Goal: Task Accomplishment & Management: Manage account settings

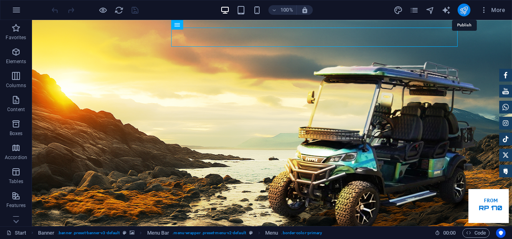
click at [466, 11] on icon "publish" at bounding box center [463, 10] width 9 height 9
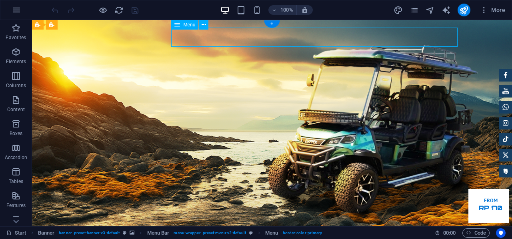
select select "1"
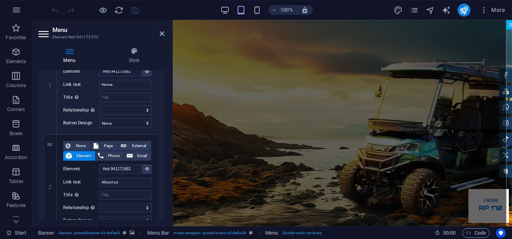
scroll to position [120, 0]
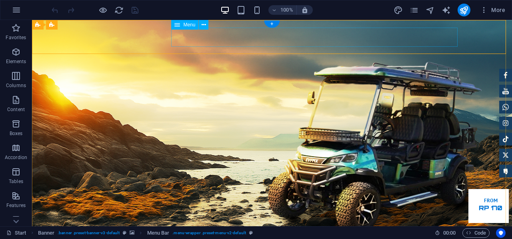
select select "1"
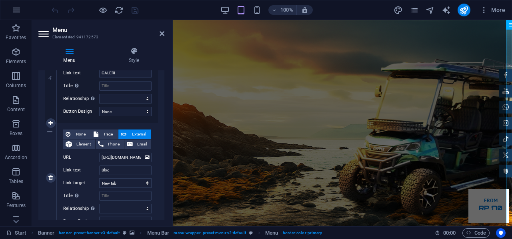
scroll to position [440, 0]
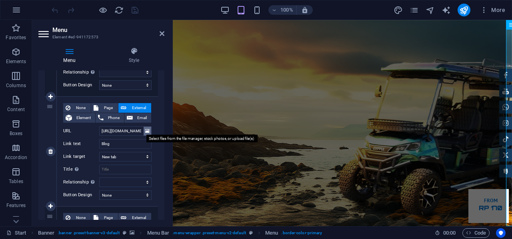
click at [145, 130] on icon at bounding box center [147, 131] width 4 height 9
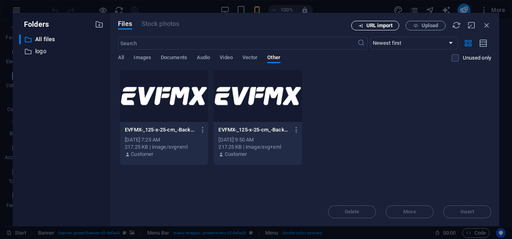
click at [379, 27] on span "URL import" at bounding box center [379, 25] width 26 height 5
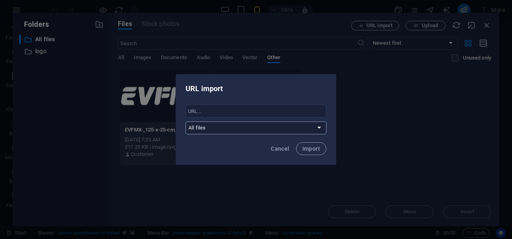
click at [265, 129] on select "All files logo" at bounding box center [256, 128] width 141 height 13
click at [371, 116] on div "URL import ​ All files logo Cancel Import" at bounding box center [256, 119] width 512 height 239
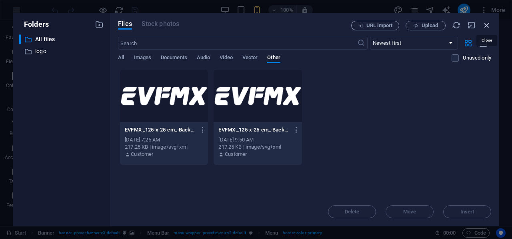
click at [488, 21] on icon "button" at bounding box center [486, 25] width 9 height 9
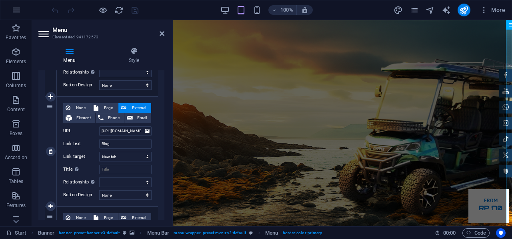
click at [138, 105] on span "External" at bounding box center [139, 108] width 20 height 10
click at [109, 108] on span "Page" at bounding box center [108, 108] width 15 height 10
select select
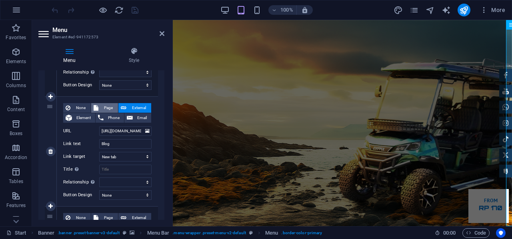
select select
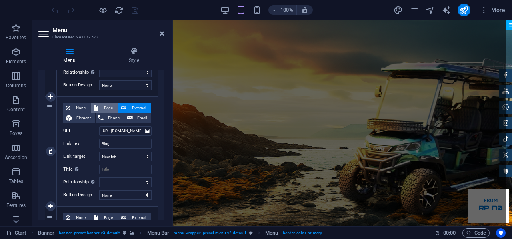
select select
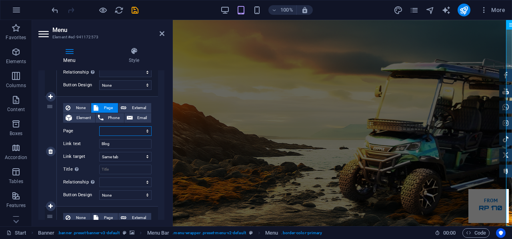
click at [146, 130] on select "Start Dealer Blog Legal Notice Privacy Start" at bounding box center [125, 131] width 52 height 10
select select "2"
click at [99, 126] on select "Start Dealer Blog Legal Notice Privacy Start" at bounding box center [125, 131] width 52 height 10
select select
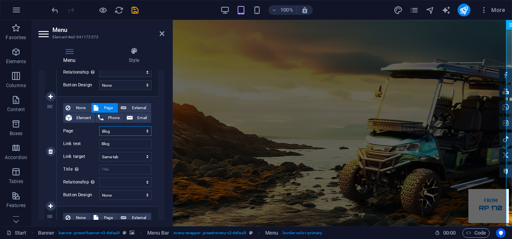
select select
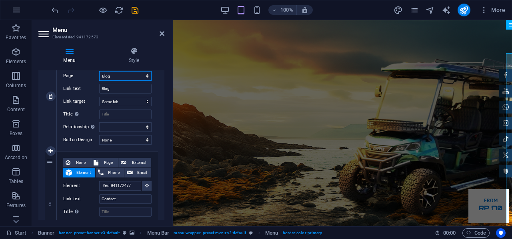
scroll to position [455, 0]
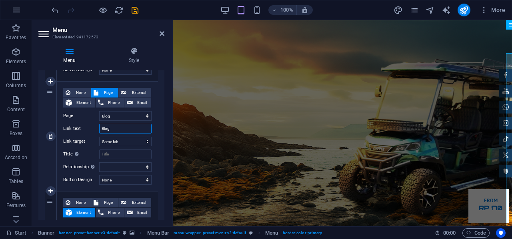
click at [115, 128] on input "Blog" at bounding box center [125, 129] width 52 height 10
click at [124, 117] on select "Start Dealer Blog Legal Notice Privacy Start" at bounding box center [125, 116] width 52 height 10
click at [125, 130] on input "Blog" at bounding box center [125, 129] width 52 height 10
click at [127, 111] on select "Start Dealer Blog Legal Notice Privacy Start" at bounding box center [125, 116] width 52 height 10
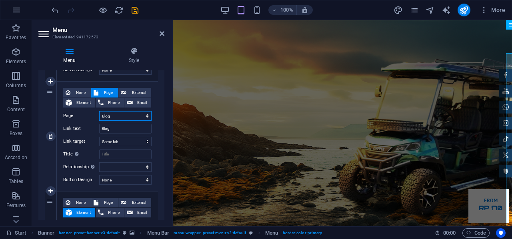
click at [128, 114] on select "Start Dealer Blog Legal Notice Privacy Start" at bounding box center [125, 116] width 52 height 10
click at [132, 88] on span "External" at bounding box center [139, 93] width 20 height 10
select select
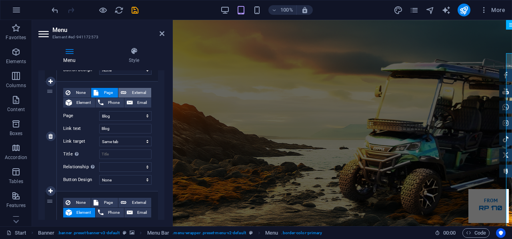
select select
select select "blank"
select select
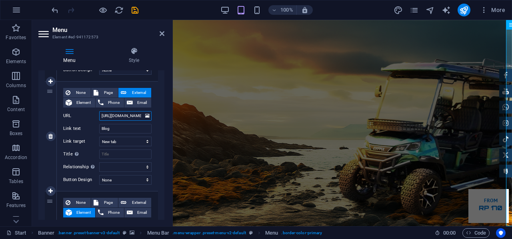
scroll to position [0, 6]
click at [140, 114] on input "https://evfmx.co.id/blog/" at bounding box center [125, 116] width 52 height 10
type input "https://evfmx.co.id/blog"
select select
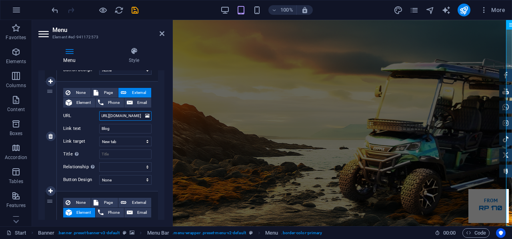
select select
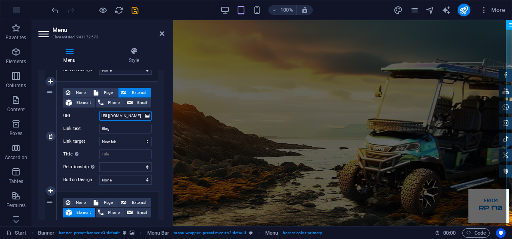
select select
type input "https://evfmx.co.id/blog"
click at [138, 10] on icon "save" at bounding box center [134, 10] width 9 height 9
checkbox input "false"
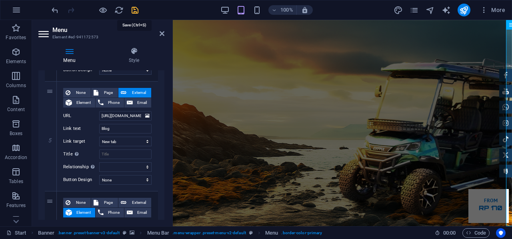
checkbox input "false"
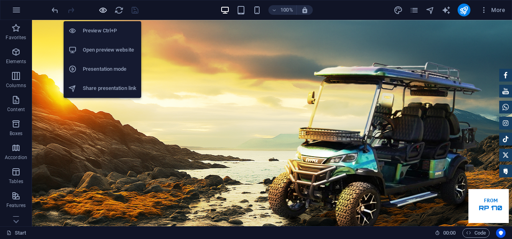
click at [100, 9] on icon "button" at bounding box center [102, 10] width 9 height 9
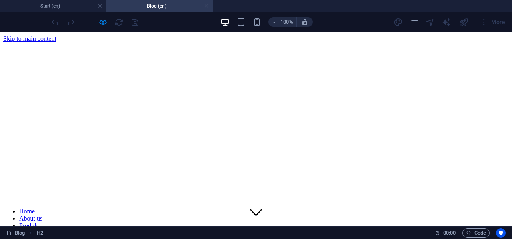
click at [206, 7] on link at bounding box center [206, 6] width 5 height 8
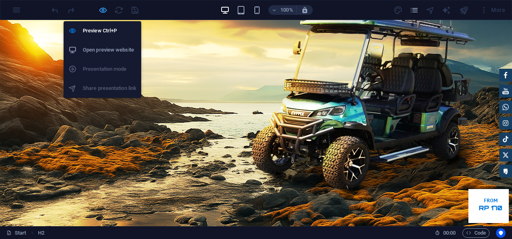
click at [100, 10] on icon "button" at bounding box center [102, 10] width 9 height 9
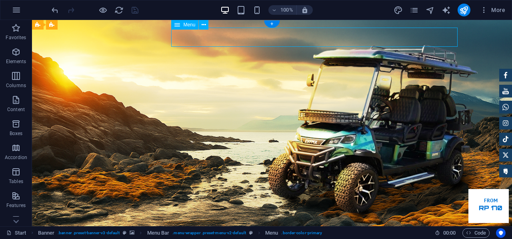
select select "1"
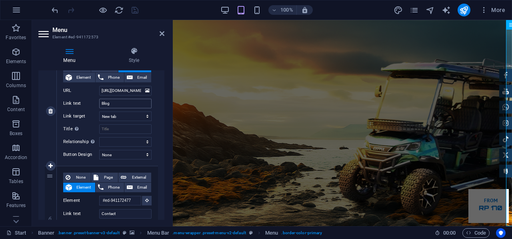
scroll to position [455, 0]
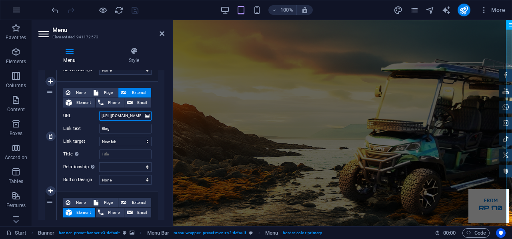
click at [135, 116] on input "https://evfmx.co.id/blog" at bounding box center [125, 116] width 52 height 10
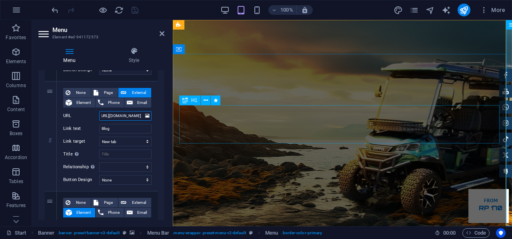
drag, startPoint x: 274, startPoint y: 134, endPoint x: 198, endPoint y: 115, distance: 78.4
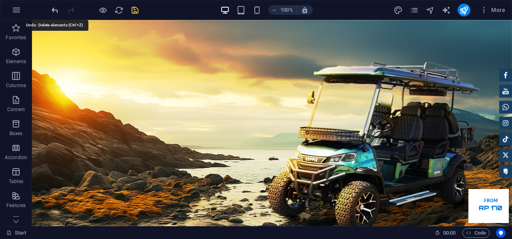
click at [56, 11] on icon "undo" at bounding box center [54, 10] width 9 height 9
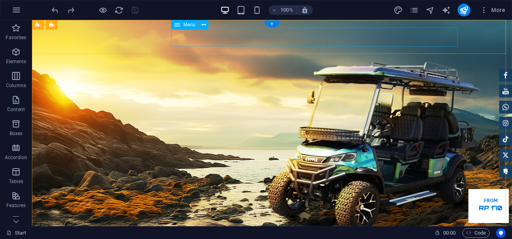
select select "1"
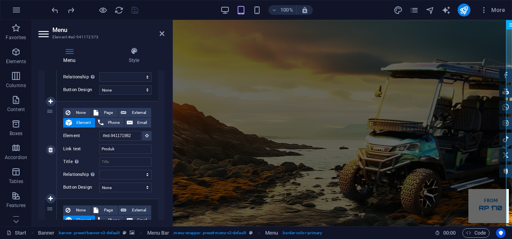
scroll to position [400, 0]
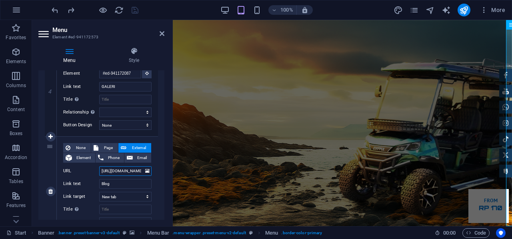
click at [131, 172] on input "https://evfmx.co.id/blog" at bounding box center [125, 171] width 52 height 10
select select
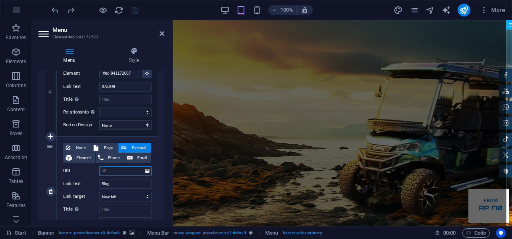
select select
paste input "https://evfmx.co.id/blog/"
type input "https://evfmx.co.id/blog/"
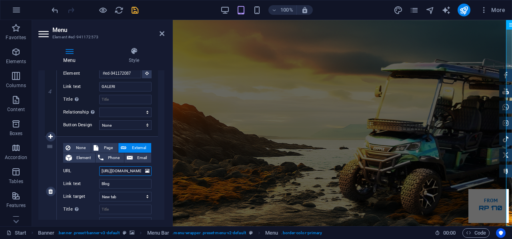
scroll to position [0, 6]
select select
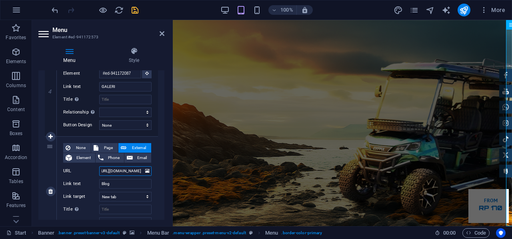
select select
type input "https://evfmx.co.id/blog/"
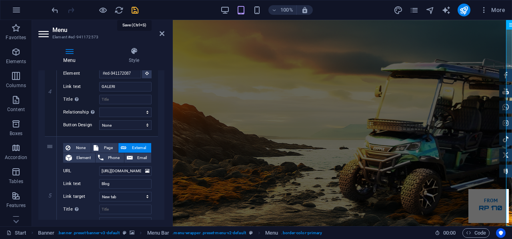
click at [134, 6] on icon "save" at bounding box center [134, 10] width 9 height 9
checkbox input "false"
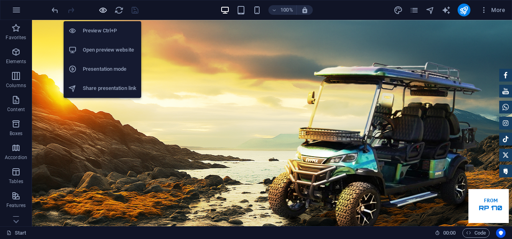
click at [99, 9] on icon "button" at bounding box center [102, 10] width 9 height 9
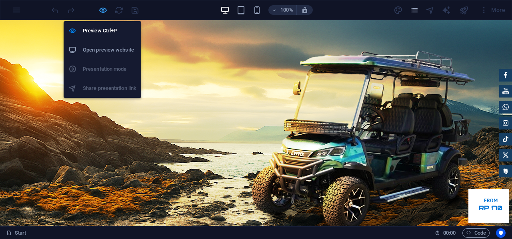
click at [101, 8] on icon "button" at bounding box center [102, 10] width 9 height 9
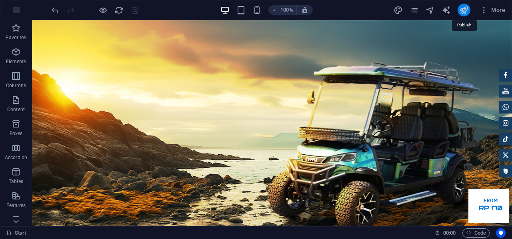
click at [465, 10] on icon "publish" at bounding box center [463, 10] width 9 height 9
